Goal: Task Accomplishment & Management: Manage account settings

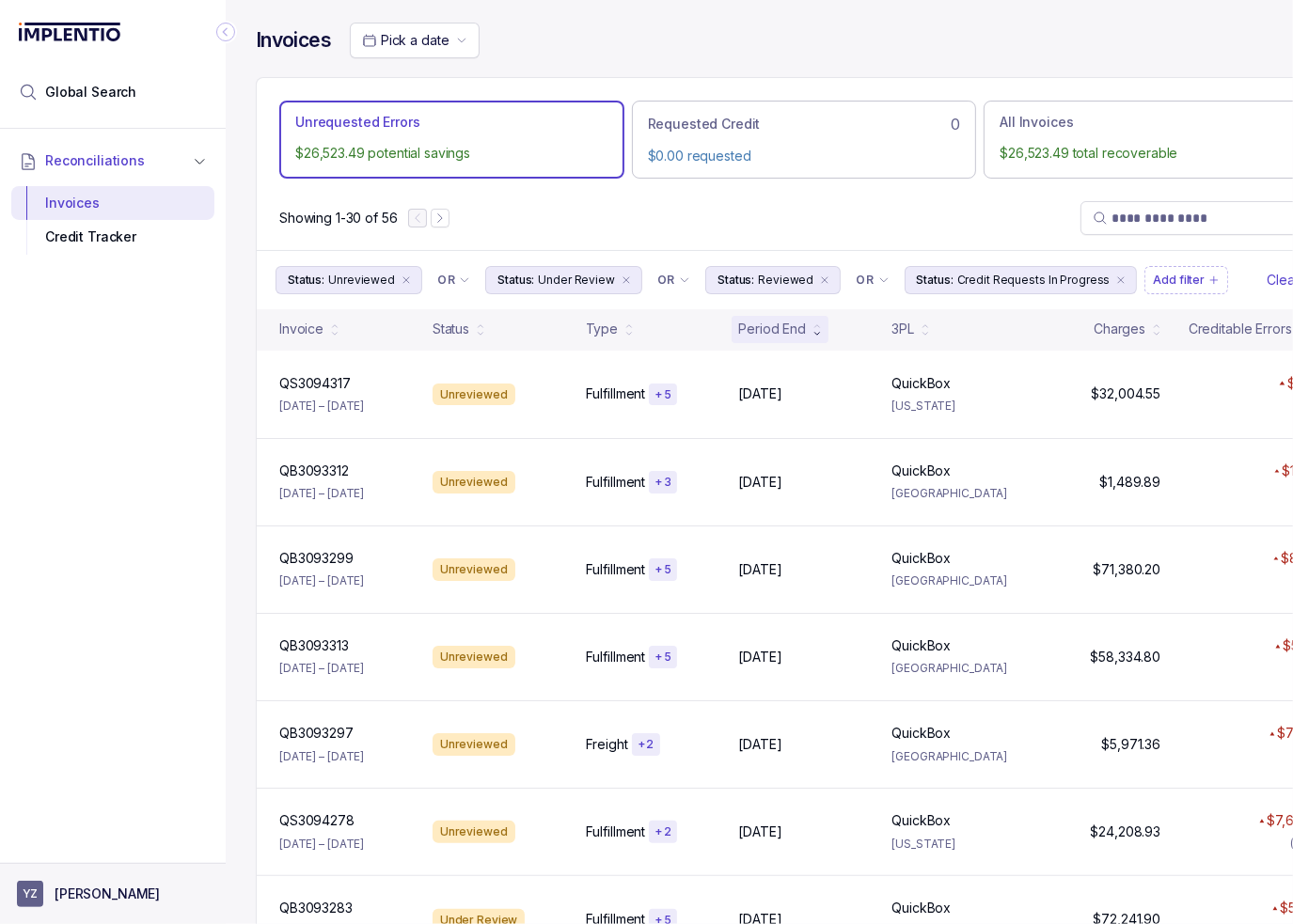
click at [166, 873] on aside "YZ [PERSON_NAME]" at bounding box center [113, 893] width 226 height 61
click at [151, 853] on div at bounding box center [113, 858] width 226 height 12
click at [141, 877] on aside "YZ [PERSON_NAME]" at bounding box center [113, 893] width 226 height 61
click at [117, 883] on button "YZ [PERSON_NAME]" at bounding box center [112, 894] width 192 height 26
click at [105, 850] on p "Logout" at bounding box center [124, 853] width 156 height 18
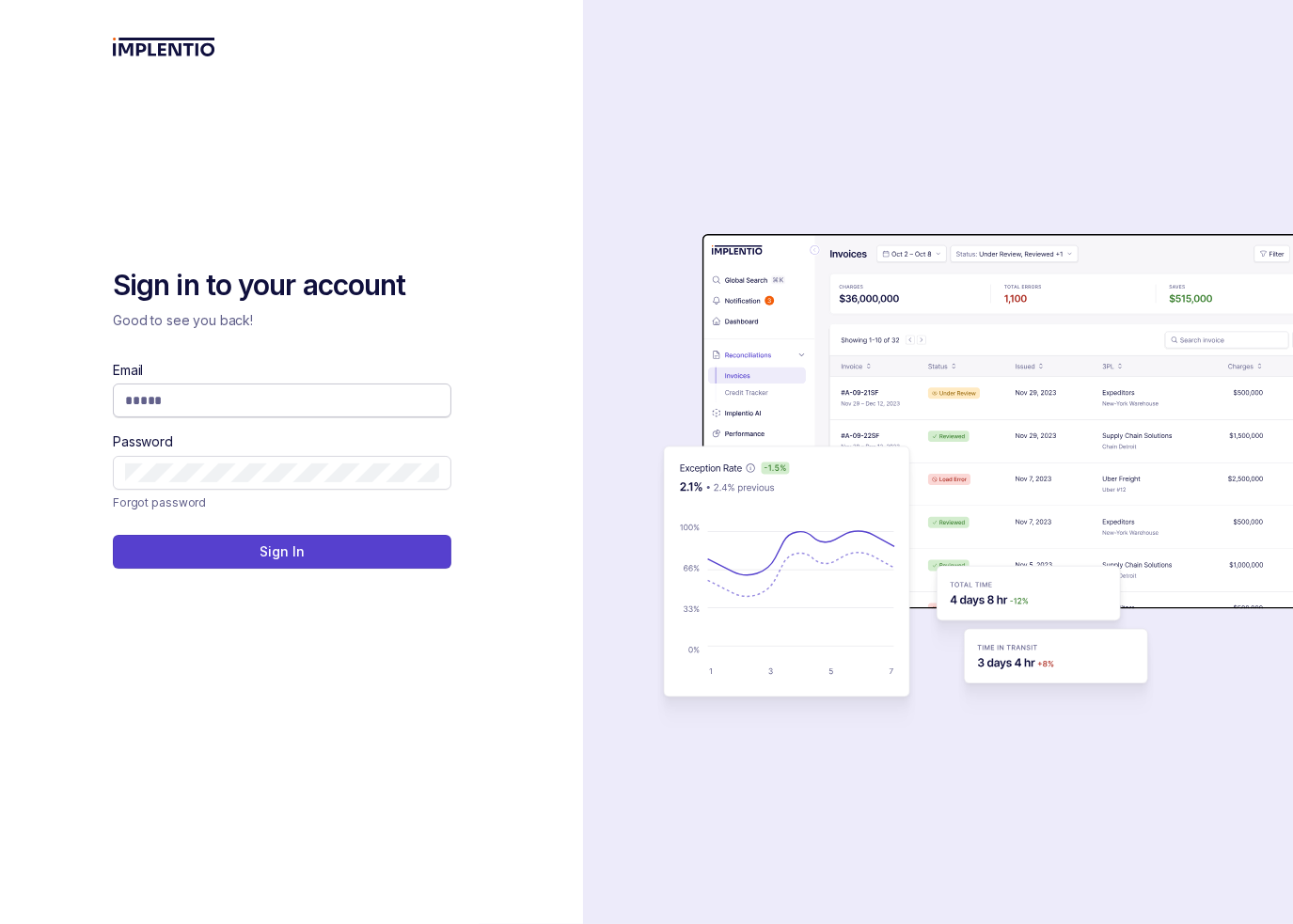
click at [260, 397] on input "Email" at bounding box center [281, 400] width 314 height 18
click at [408, 396] on input "Email" at bounding box center [281, 400] width 314 height 18
click at [0, 923] on com-1password-button at bounding box center [0, 924] width 0 height 0
type input "**********"
